Goal: Check status: Check status

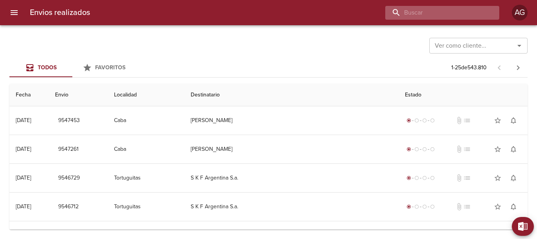
click at [441, 17] on input "buscar" at bounding box center [435, 13] width 101 height 14
paste input "[PERSON_NAME] [PERSON_NAME]"
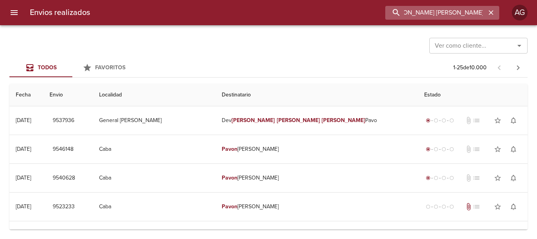
click at [442, 13] on input "[PERSON_NAME] [PERSON_NAME]" at bounding box center [435, 13] width 101 height 14
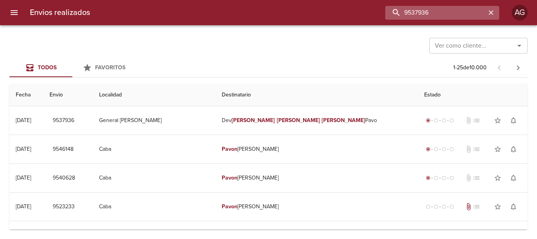
click at [442, 13] on input "9537936" at bounding box center [435, 13] width 101 height 14
type input "9537936"
click at [491, 13] on icon "button" at bounding box center [491, 12] width 5 height 5
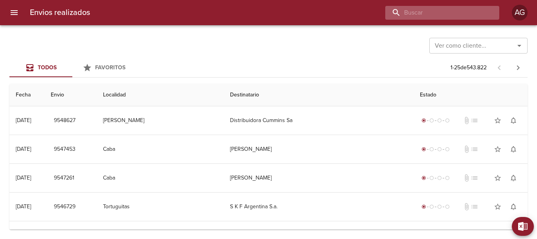
click at [435, 16] on input "buscar" at bounding box center [435, 13] width 101 height 14
type input "michelasso"
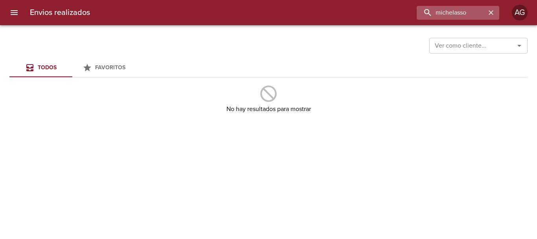
click at [493, 11] on icon "button" at bounding box center [491, 13] width 8 height 8
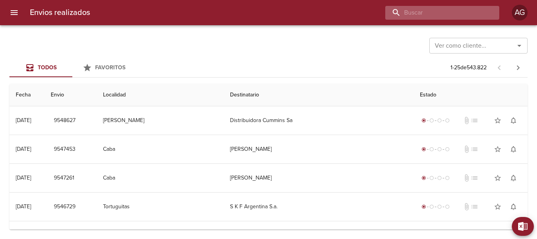
click at [440, 15] on input "buscar" at bounding box center [435, 13] width 101 height 14
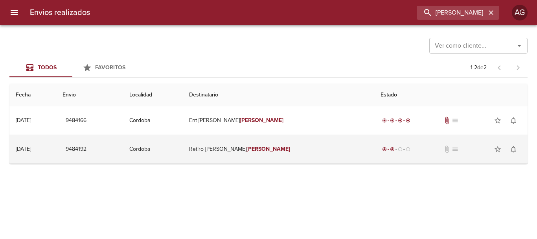
click at [320, 161] on td "Retiro [PERSON_NAME]" at bounding box center [278, 149] width 191 height 28
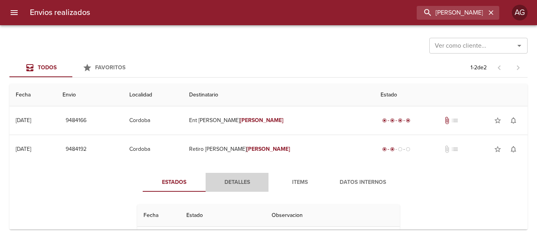
click at [243, 185] on span "Detalles" at bounding box center [236, 182] width 53 height 10
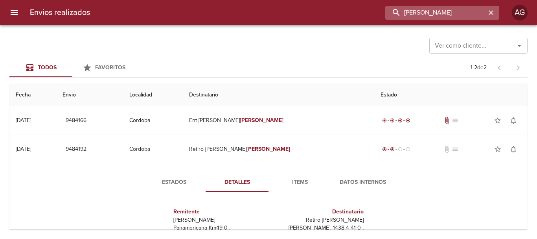
click at [472, 8] on input "[PERSON_NAME]" at bounding box center [435, 13] width 101 height 14
click at [472, 8] on input "9484192" at bounding box center [435, 13] width 101 height 14
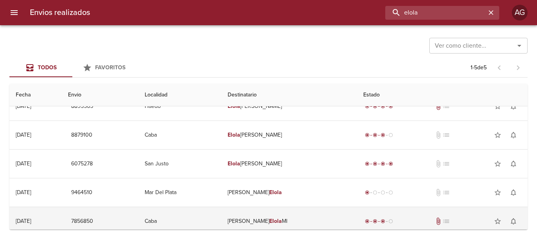
scroll to position [20, 0]
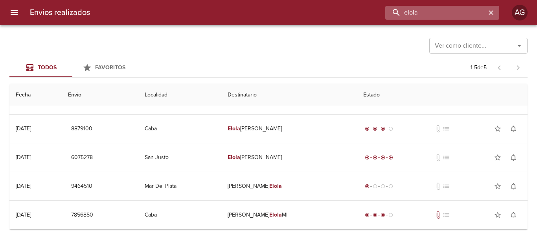
click at [439, 16] on input "elola" at bounding box center [435, 13] width 101 height 14
click at [439, 16] on input "9464510" at bounding box center [435, 13] width 101 height 14
type input "9464510"
